Goal: Information Seeking & Learning: Check status

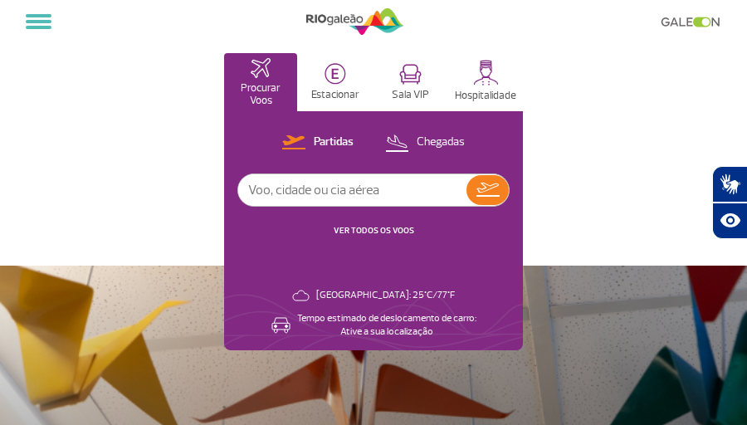
click at [419, 63] on button "Sala VIP" at bounding box center [409, 82] width 73 height 58
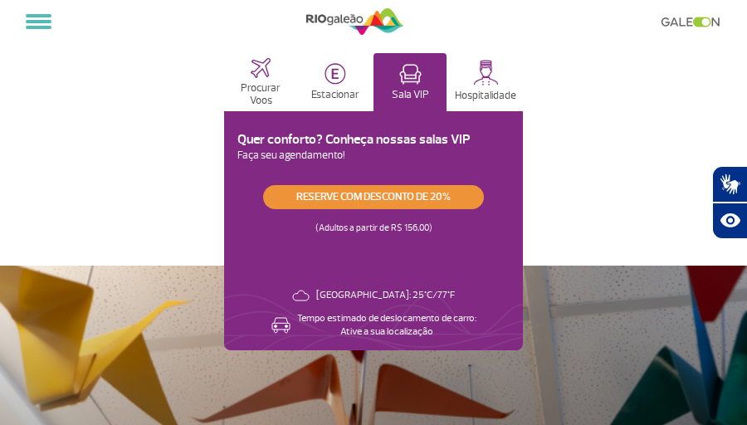
click at [341, 205] on link "Reserve com desconto de 20%" at bounding box center [373, 197] width 221 height 24
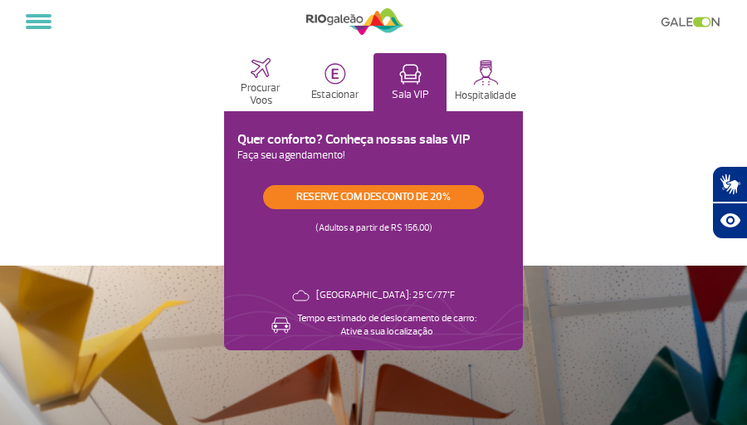
click at [482, 94] on p "Hospitalidade" at bounding box center [485, 96] width 61 height 12
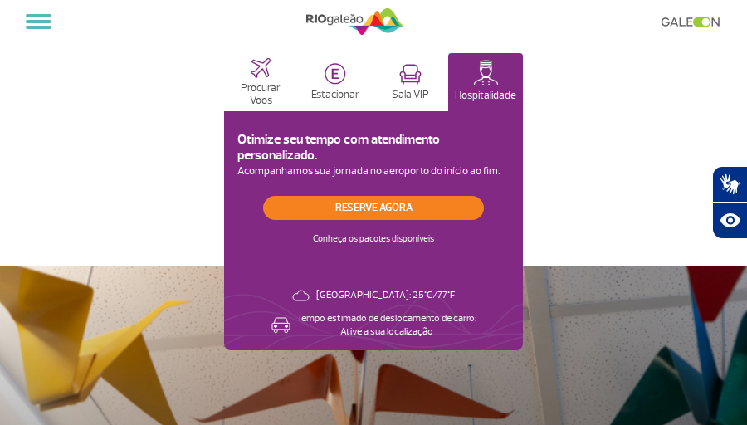
click at [280, 75] on button "Procurar Voos" at bounding box center [260, 82] width 73 height 58
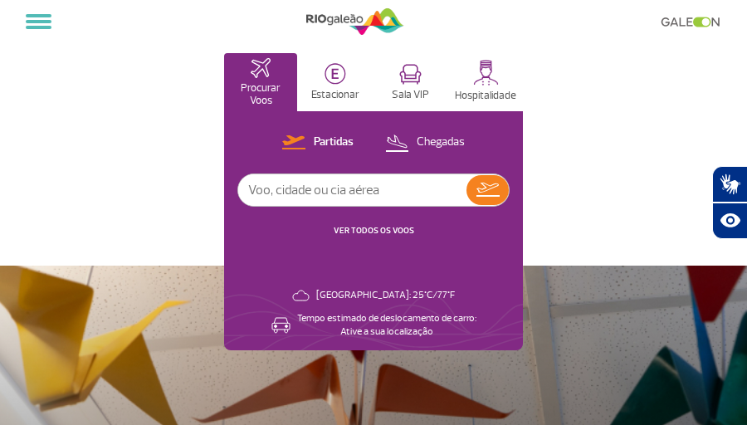
click at [311, 193] on input "text" at bounding box center [352, 190] width 228 height 32
type input "azul"
drag, startPoint x: 311, startPoint y: 193, endPoint x: 359, endPoint y: 231, distance: 61.4
click at [359, 231] on link "VER TODOS OS VOOS" at bounding box center [374, 230] width 80 height 11
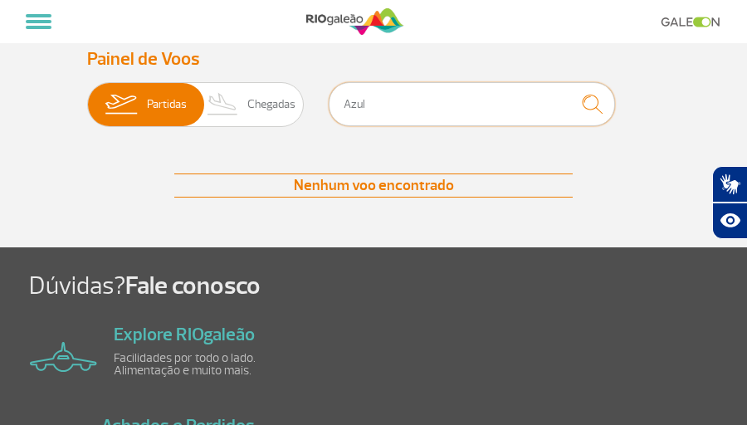
click at [382, 95] on input "Azul" at bounding box center [472, 104] width 286 height 44
type input "2"
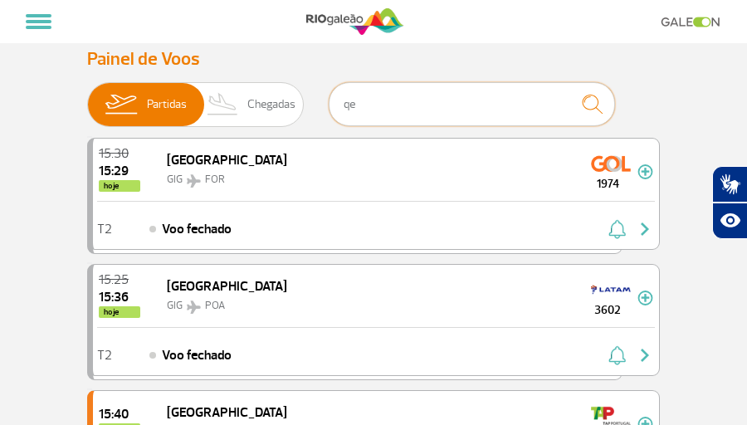
type input "q"
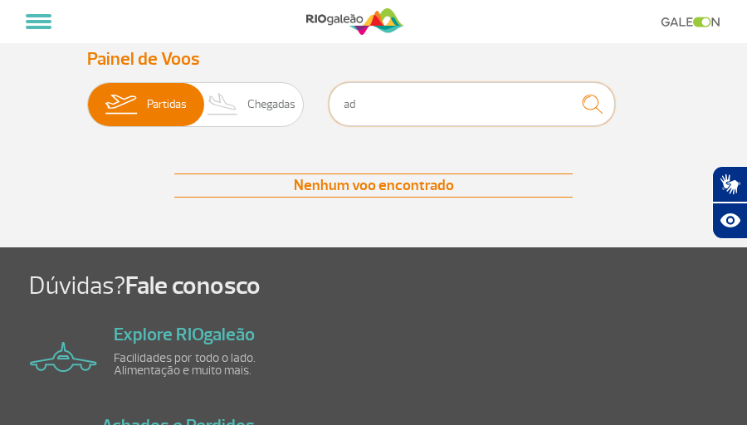
type input "a"
type input "2"
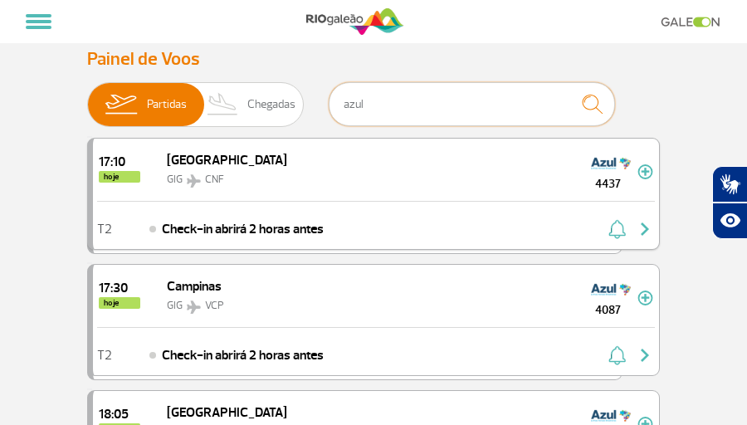
type input "Azul"
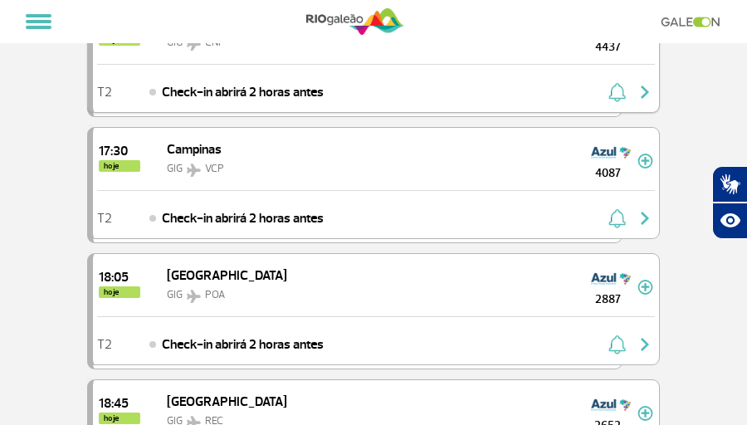
scroll to position [167, 0]
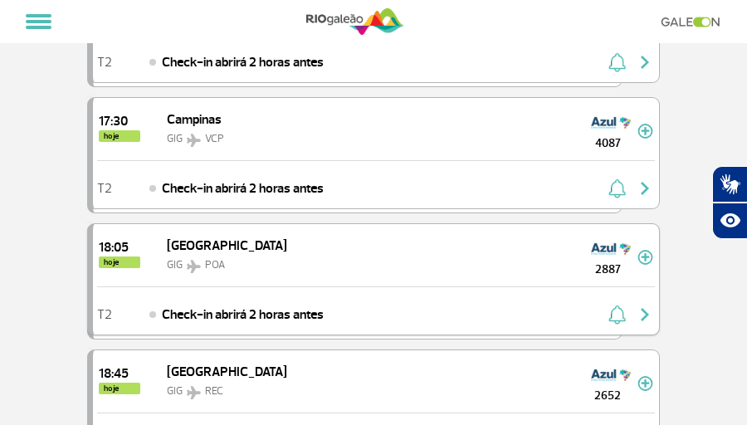
click at [428, 259] on div "18:05 hoje [GEOGRAPHIC_DATA] GIG POA 2887" at bounding box center [376, 255] width 566 height 62
click at [650, 252] on img at bounding box center [645, 257] width 16 height 15
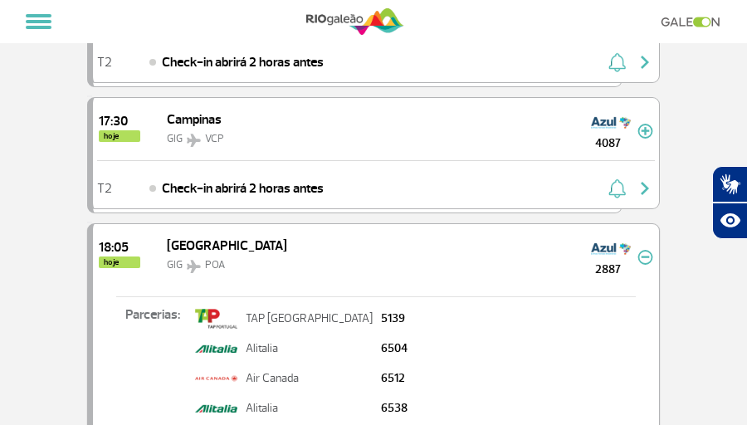
click at [645, 255] on img at bounding box center [645, 257] width 16 height 15
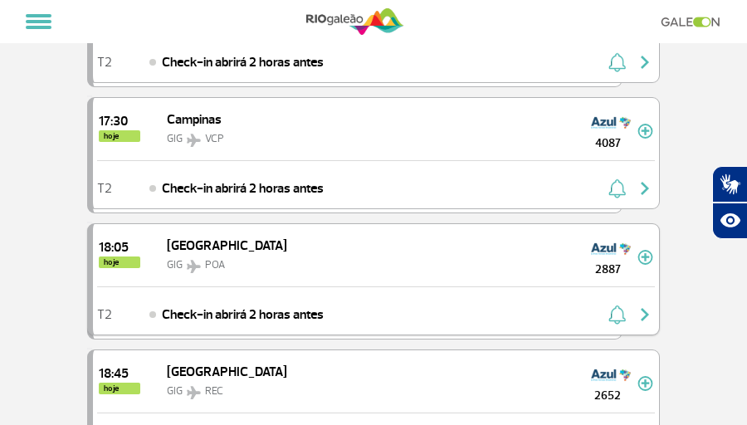
click at [645, 255] on img at bounding box center [645, 257] width 16 height 15
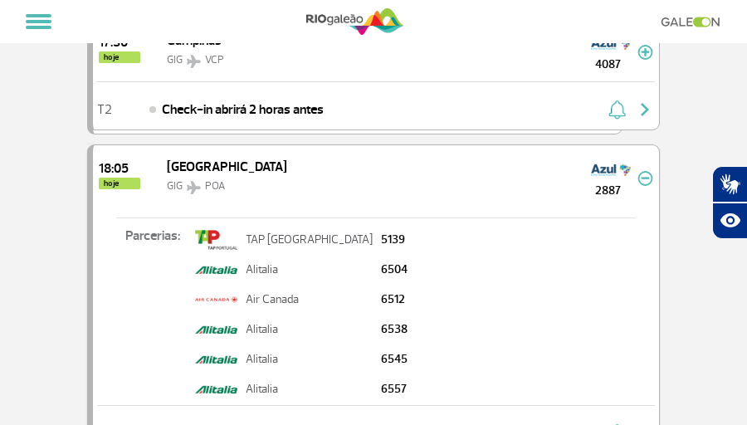
scroll to position [253, 0]
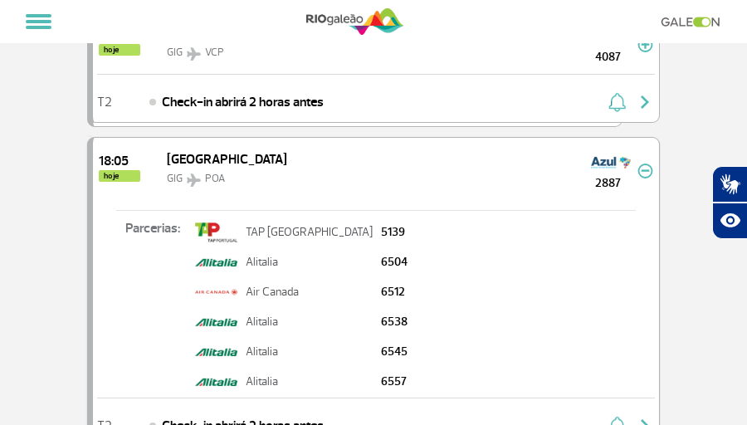
click at [646, 165] on img at bounding box center [645, 170] width 16 height 15
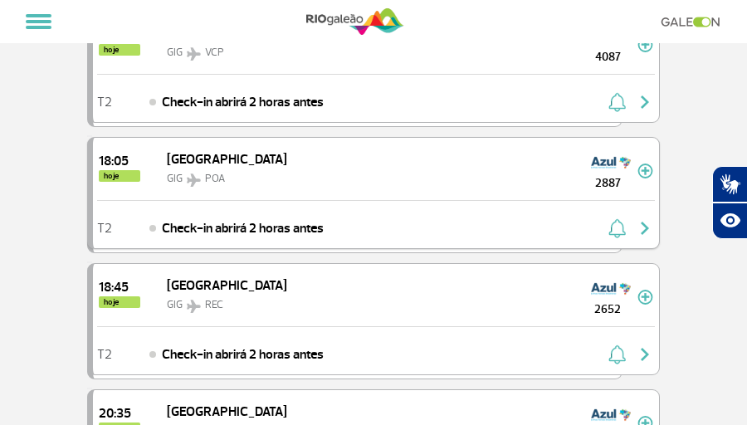
click at [642, 228] on img "button" at bounding box center [645, 228] width 20 height 20
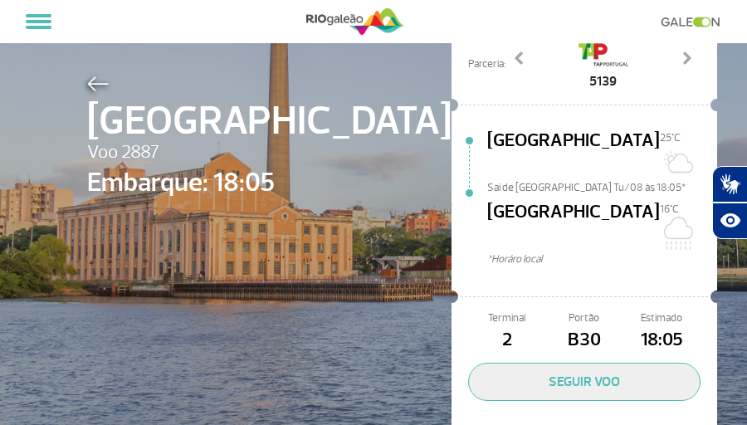
scroll to position [155, 0]
